Goal: Task Accomplishment & Management: Manage account settings

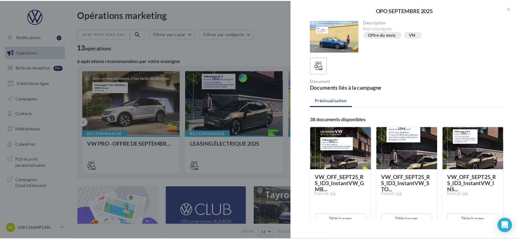
scroll to position [117, 0]
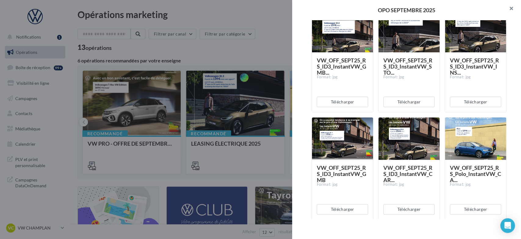
click at [513, 8] on button "button" at bounding box center [509, 9] width 24 height 18
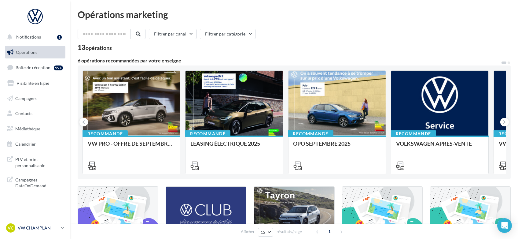
click at [61, 227] on icon at bounding box center [62, 227] width 3 height 5
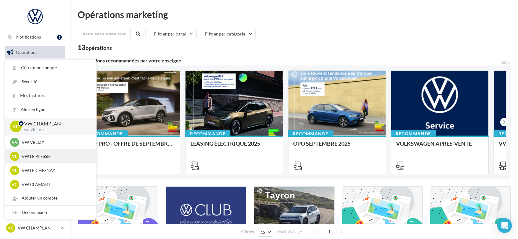
click at [45, 156] on p "VW LE PLESSIS" at bounding box center [55, 156] width 67 height 6
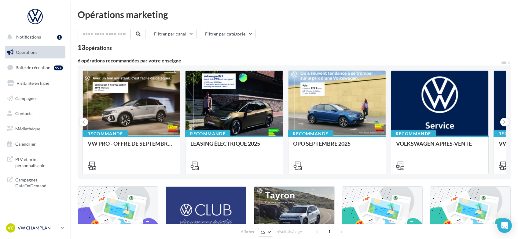
click at [48, 229] on p "VW CHAMPLAN" at bounding box center [38, 228] width 41 height 6
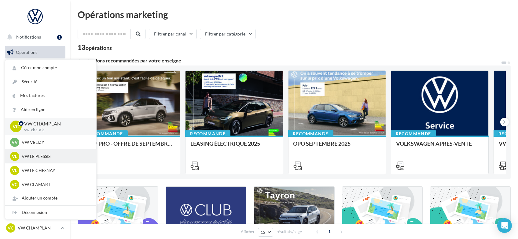
click at [52, 155] on p "VW LE PLESSIS" at bounding box center [55, 156] width 67 height 6
